Goal: Task Accomplishment & Management: Complete application form

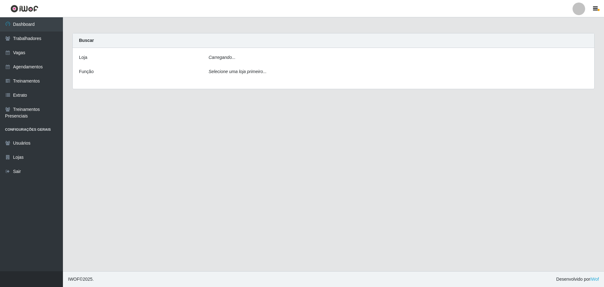
click at [250, 57] on div "Carregando..." at bounding box center [398, 58] width 389 height 9
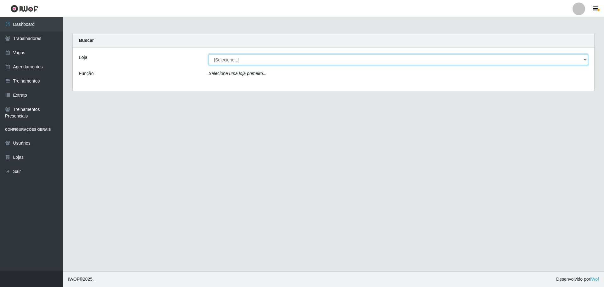
drag, startPoint x: 242, startPoint y: 60, endPoint x: 239, endPoint y: 65, distance: 5.4
click at [242, 60] on select "[Selecione...] O ROSÁRIO ALIMENTOS" at bounding box center [398, 59] width 379 height 11
select select "349"
click at [209, 54] on select "[Selecione...] O ROSÁRIO ALIMENTOS" at bounding box center [398, 59] width 379 height 11
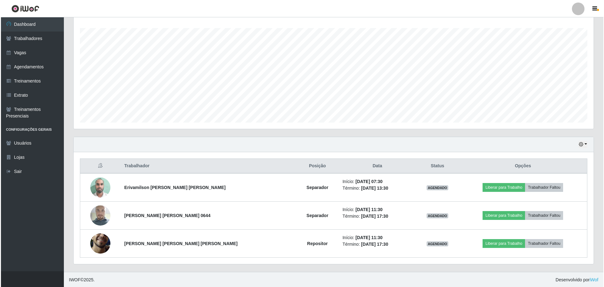
scroll to position [131, 520]
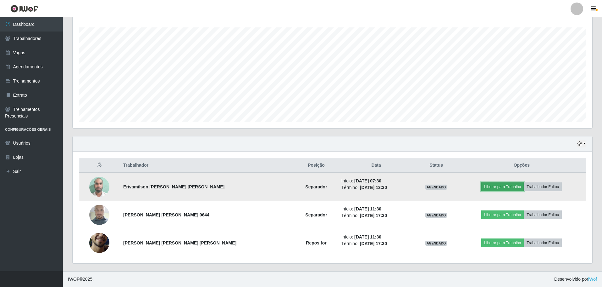
click at [493, 185] on button "Liberar para Trabalho" at bounding box center [503, 186] width 42 height 9
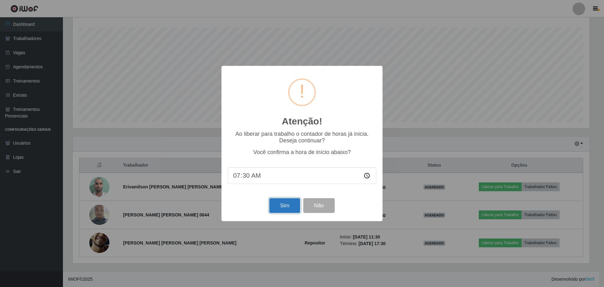
click at [277, 207] on button "Sim" at bounding box center [284, 205] width 31 height 15
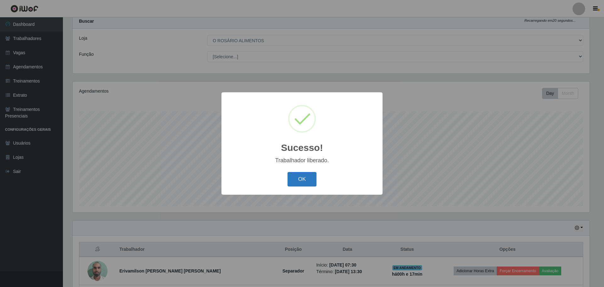
click at [302, 182] on button "OK" at bounding box center [301, 179] width 29 height 15
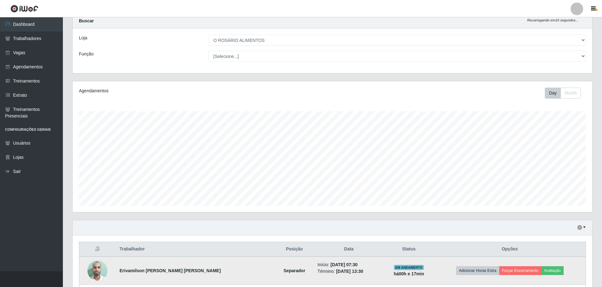
scroll to position [0, 0]
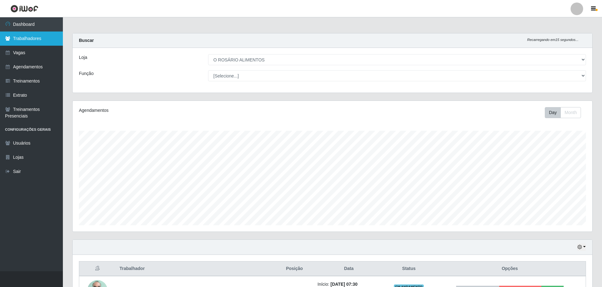
click at [22, 41] on link "Trabalhadores" at bounding box center [31, 38] width 63 height 14
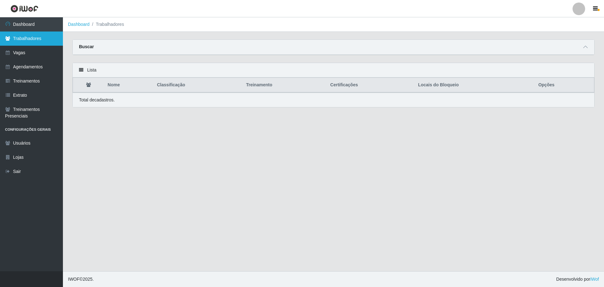
click at [22, 41] on link "Trabalhadores" at bounding box center [31, 38] width 63 height 14
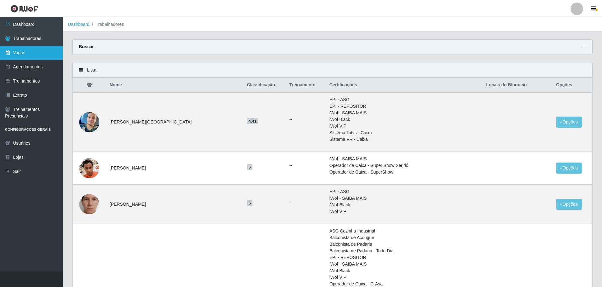
click at [42, 51] on link "Vagas" at bounding box center [31, 53] width 63 height 14
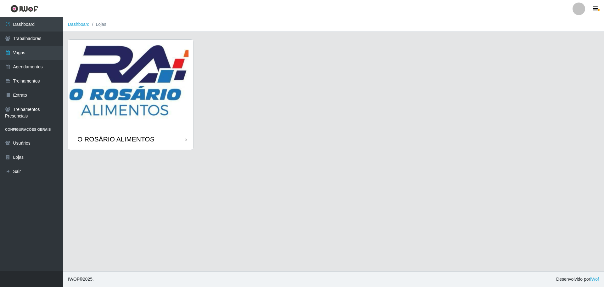
click at [119, 92] on img at bounding box center [130, 84] width 125 height 89
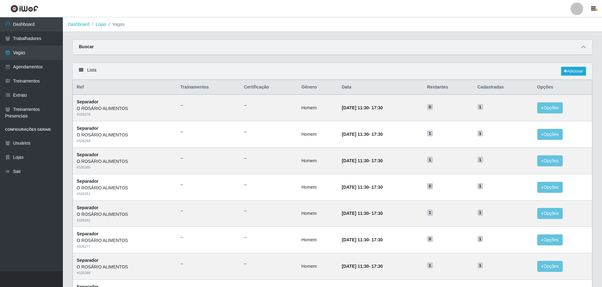
click at [582, 47] on icon at bounding box center [584, 47] width 4 height 4
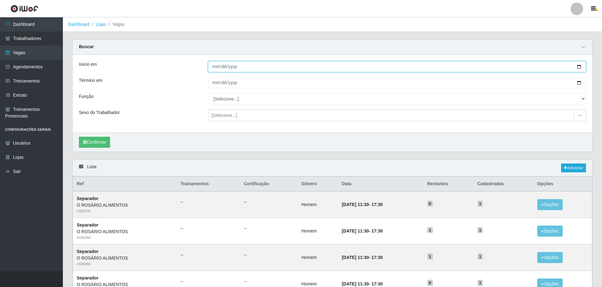
click at [580, 69] on input "Início em" at bounding box center [397, 66] width 378 height 11
type input "[DATE]"
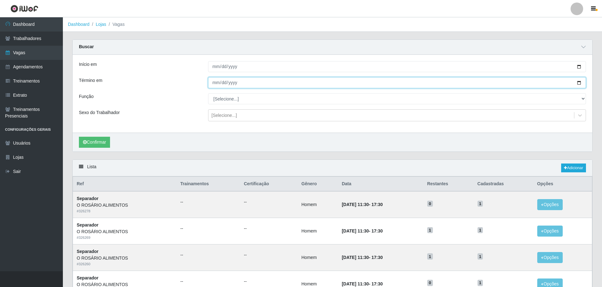
click at [582, 82] on input "Término em" at bounding box center [397, 82] width 378 height 11
type input "[DATE]"
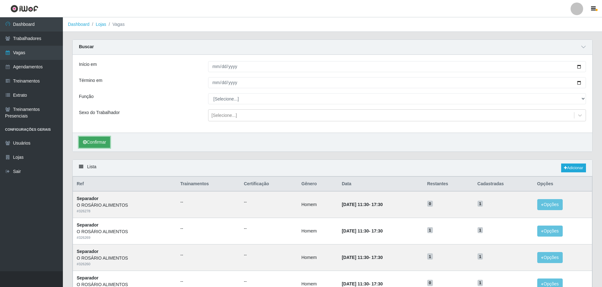
click at [106, 141] on button "Confirmar" at bounding box center [94, 141] width 31 height 11
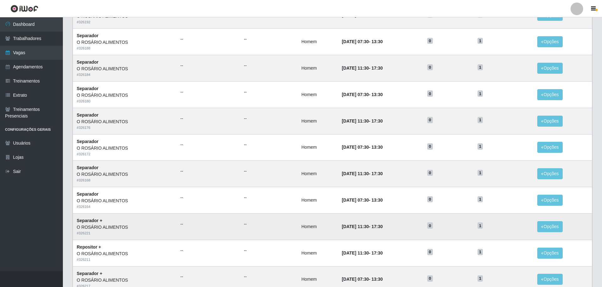
scroll to position [280, 0]
